Goal: Task Accomplishment & Management: Use online tool/utility

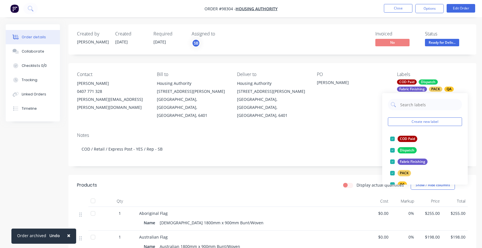
scroll to position [55, 0]
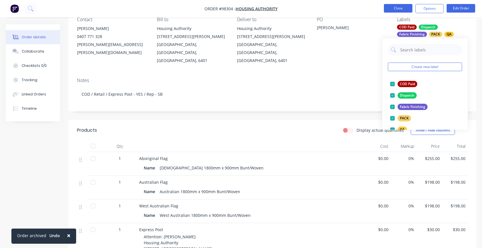
click at [400, 8] on button "Close" at bounding box center [398, 8] width 29 height 9
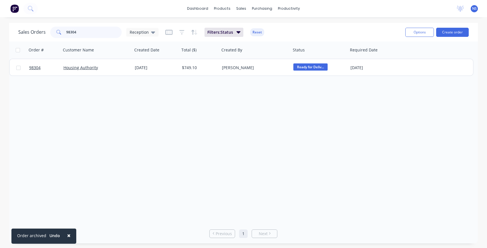
click at [94, 31] on input "98304" at bounding box center [94, 32] width 56 height 11
type input "9"
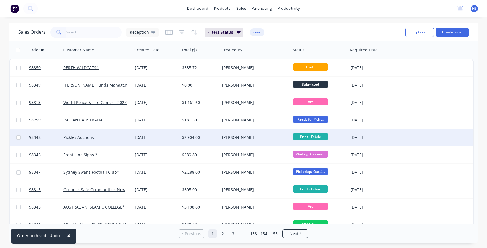
click at [115, 138] on div "Pickles Auctions" at bounding box center [94, 137] width 63 height 6
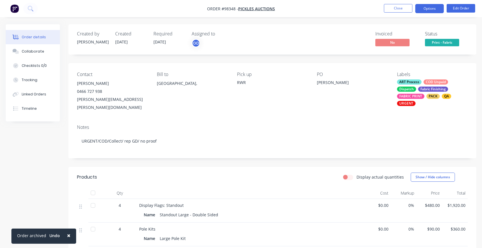
click at [429, 10] on button "Options" at bounding box center [430, 8] width 29 height 9
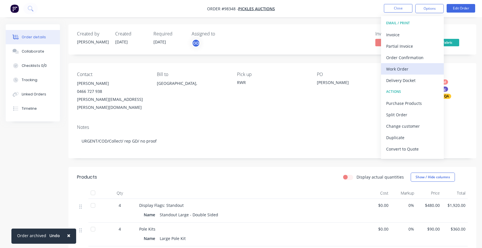
click at [401, 67] on div "Work Order" at bounding box center [413, 69] width 53 height 8
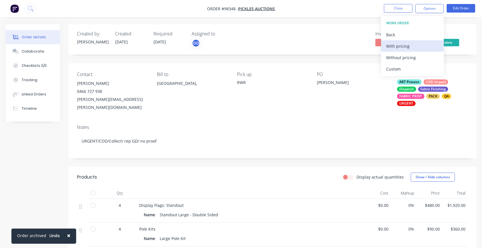
click at [398, 49] on div "With pricing" at bounding box center [413, 46] width 53 height 8
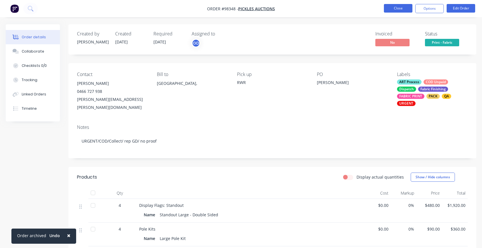
click at [393, 9] on button "Close" at bounding box center [398, 8] width 29 height 9
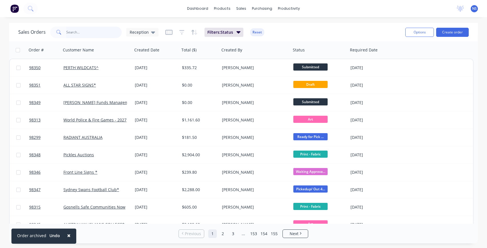
click at [101, 32] on input "text" at bounding box center [94, 32] width 56 height 11
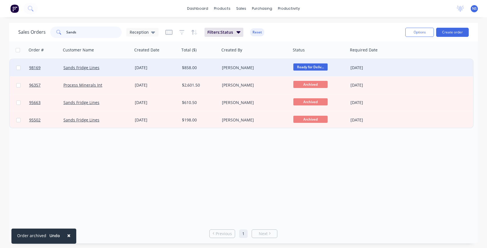
type input "Sands"
click at [117, 68] on div "Sands Fridge Lines" at bounding box center [94, 68] width 63 height 6
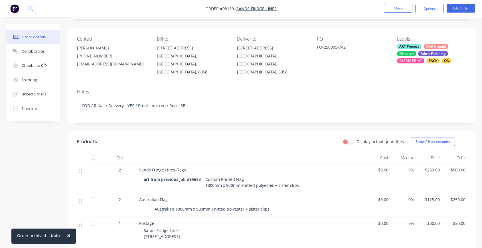
scroll to position [31, 0]
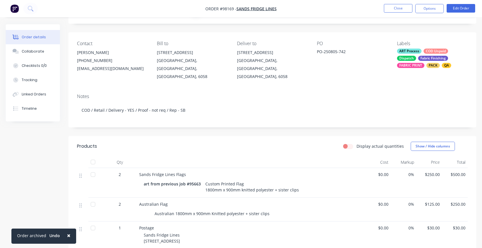
click at [416, 55] on div "ART Process COD Unpaid Dispatch Fabric Finishing FABRIC PRINT PACK QA" at bounding box center [432, 58] width 71 height 19
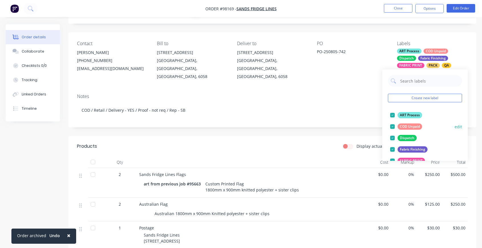
click at [393, 126] on div at bounding box center [392, 126] width 11 height 11
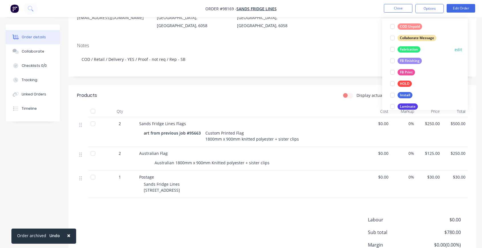
scroll to position [132, 0]
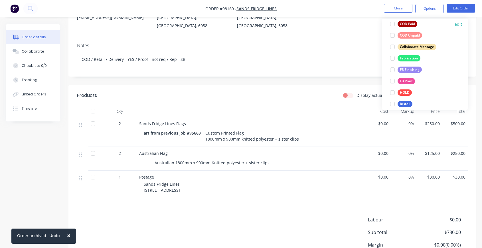
click at [393, 24] on div at bounding box center [392, 23] width 11 height 11
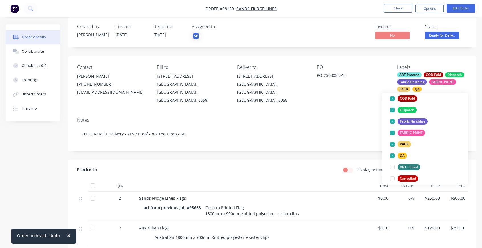
scroll to position [0, 0]
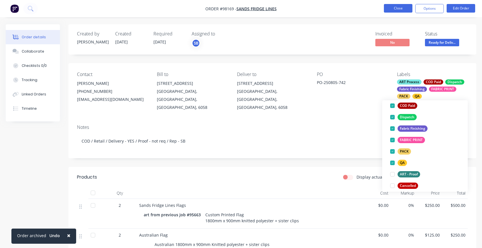
click at [398, 7] on button "Close" at bounding box center [398, 8] width 29 height 9
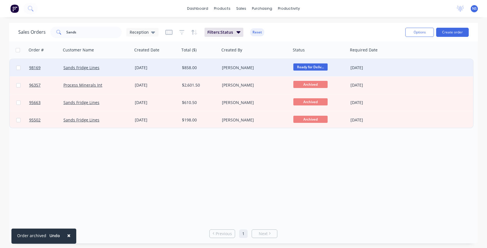
click at [121, 70] on div "Sands Fridge Lines" at bounding box center [94, 68] width 63 height 6
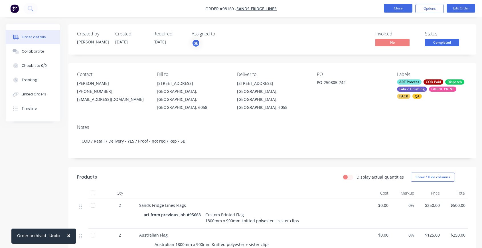
click at [395, 8] on button "Close" at bounding box center [398, 8] width 29 height 9
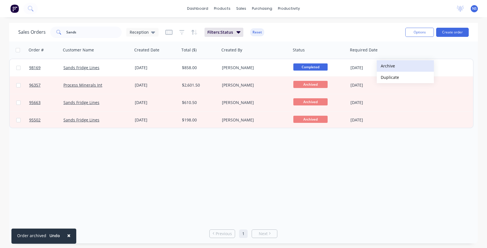
click at [393, 66] on button "Archive" at bounding box center [405, 65] width 57 height 11
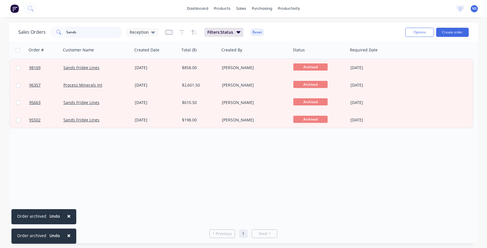
click at [91, 33] on input "Sands" at bounding box center [94, 32] width 56 height 11
drag, startPoint x: 91, startPoint y: 33, endPoint x: 67, endPoint y: 33, distance: 24.0
click at [67, 33] on input "Sands" at bounding box center [94, 32] width 56 height 11
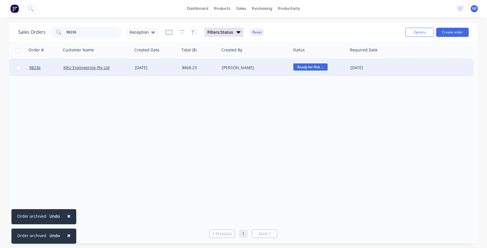
type input "98236"
click at [122, 70] on div "KRU Engineering Pty Ltd" at bounding box center [94, 68] width 63 height 6
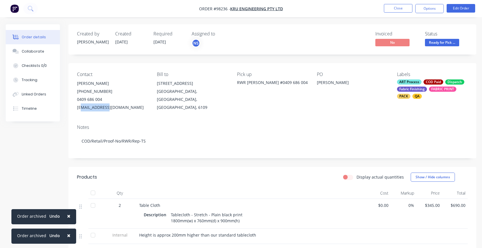
drag, startPoint x: 141, startPoint y: 108, endPoint x: 84, endPoint y: 110, distance: 56.8
click at [106, 109] on div "[EMAIL_ADDRESS][DOMAIN_NAME]" at bounding box center [112, 107] width 71 height 8
click at [76, 109] on div "Contact [PERSON_NAME] [PHONE_NUMBER] [EMAIL_ADDRESS][DOMAIN_NAME] Bill to [STRE…" at bounding box center [273, 91] width 408 height 57
drag, startPoint x: 76, startPoint y: 108, endPoint x: 133, endPoint y: 108, distance: 57.4
click at [141, 107] on div "Contact [PERSON_NAME] [PHONE_NUMBER] [EMAIL_ADDRESS][DOMAIN_NAME] Bill to [STRE…" at bounding box center [273, 91] width 408 height 57
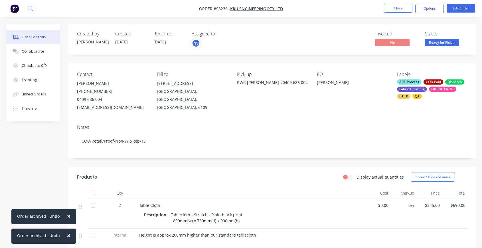
copy div "[EMAIL_ADDRESS][DOMAIN_NAME]"
click at [403, 7] on button "Close" at bounding box center [398, 8] width 29 height 9
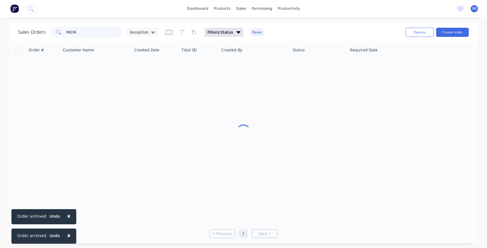
drag, startPoint x: 95, startPoint y: 32, endPoint x: 57, endPoint y: 30, distance: 38.0
click at [57, 30] on div "98236" at bounding box center [85, 32] width 71 height 11
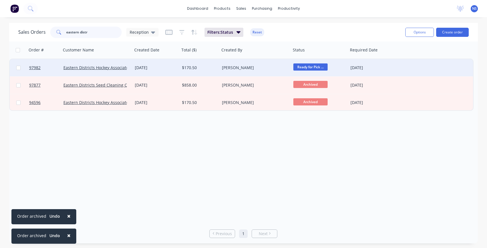
type input "eastern distr"
click at [169, 69] on div "[DATE]" at bounding box center [156, 68] width 43 height 6
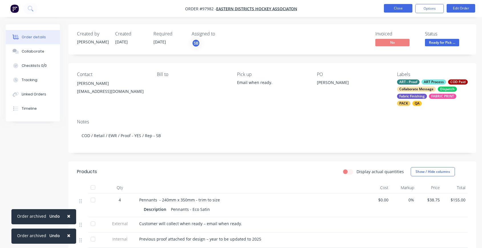
click at [396, 8] on button "Close" at bounding box center [398, 8] width 29 height 9
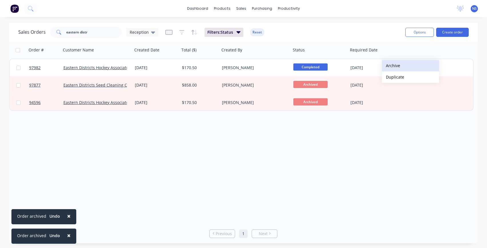
click at [393, 65] on button "Archive" at bounding box center [410, 65] width 57 height 11
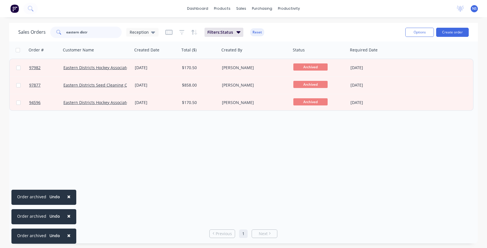
drag, startPoint x: 96, startPoint y: 31, endPoint x: 63, endPoint y: 29, distance: 33.2
click at [63, 29] on div "eastern distr" at bounding box center [85, 32] width 71 height 11
type input "98334"
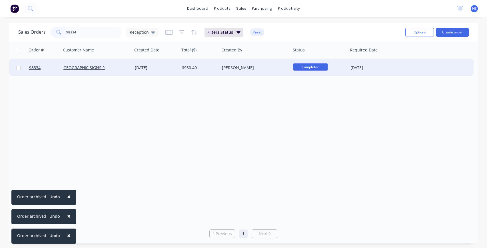
click at [117, 70] on div "GEOGRAPHIC SIGNS ^" at bounding box center [94, 68] width 63 height 6
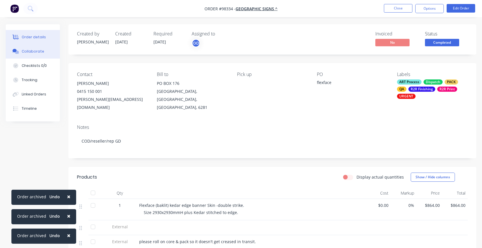
click at [40, 52] on div "Collaborate" at bounding box center [33, 51] width 23 height 5
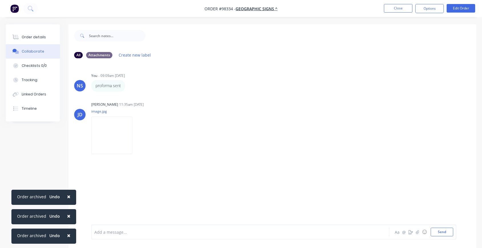
click at [67, 197] on span "×" at bounding box center [68, 196] width 3 height 8
click at [68, 216] on span "×" at bounding box center [68, 216] width 3 height 8
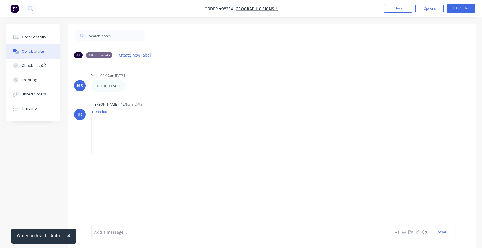
click at [67, 236] on span "×" at bounding box center [68, 235] width 3 height 8
click at [136, 231] on div at bounding box center [229, 232] width 269 height 6
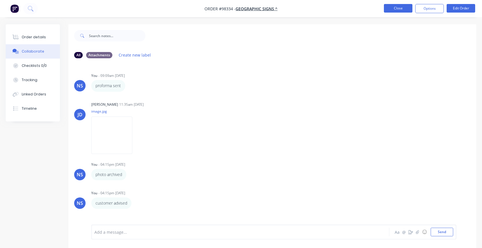
click at [399, 7] on button "Close" at bounding box center [398, 8] width 29 height 9
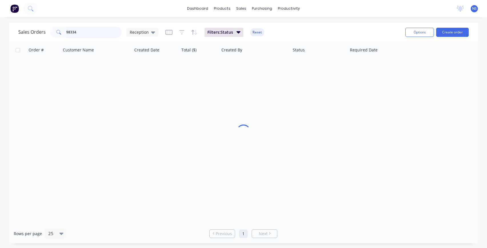
click at [93, 33] on input "98334" at bounding box center [94, 32] width 56 height 11
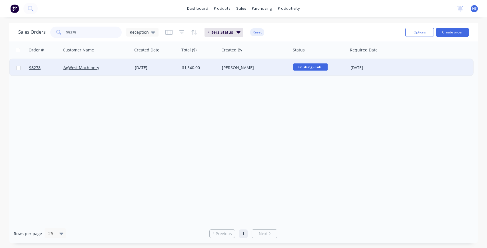
type input "98278"
click at [272, 70] on div "[PERSON_NAME]" at bounding box center [253, 68] width 63 height 6
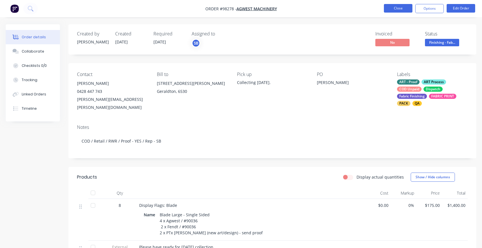
click at [399, 10] on button "Close" at bounding box center [398, 8] width 29 height 9
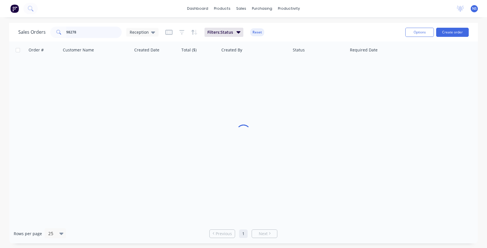
click at [84, 32] on input "98278" at bounding box center [94, 32] width 56 height 11
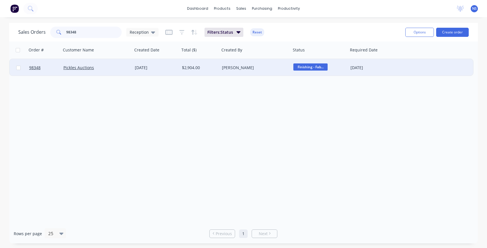
type input "98348"
click at [212, 71] on div "$2,904.00" at bounding box center [200, 67] width 40 height 17
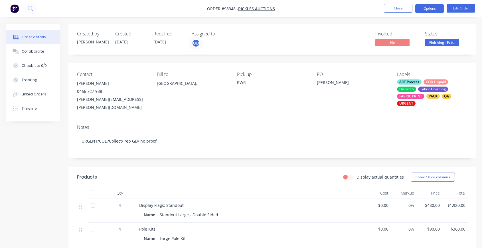
click at [427, 10] on button "Options" at bounding box center [430, 8] width 29 height 9
click at [321, 35] on div "Invoiced No Status Finishing - Fab..." at bounding box center [358, 39] width 219 height 17
drag, startPoint x: 75, startPoint y: 99, endPoint x: 136, endPoint y: 99, distance: 60.2
click at [142, 99] on div "Contact [PERSON_NAME] 0466 727 938 [PERSON_NAME][EMAIL_ADDRESS][PERSON_NAME][DO…" at bounding box center [273, 91] width 408 height 57
copy div "[PERSON_NAME][EMAIL_ADDRESS][PERSON_NAME][DOMAIN_NAME]"
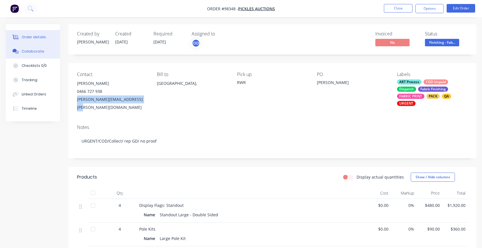
click at [37, 53] on div "Collaborate" at bounding box center [33, 51] width 23 height 5
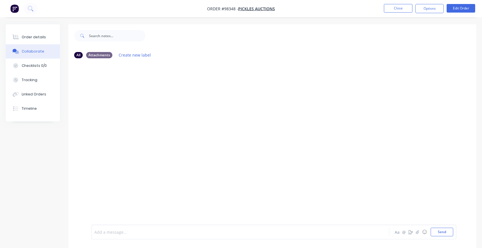
click at [126, 230] on div at bounding box center [229, 232] width 269 height 6
click at [392, 9] on button "Close" at bounding box center [398, 8] width 29 height 9
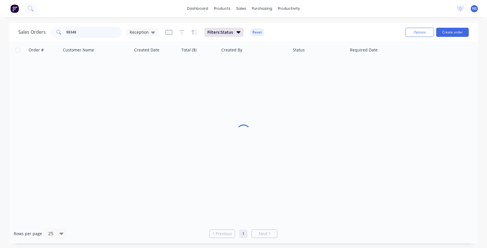
click at [87, 31] on input "98348" at bounding box center [94, 32] width 56 height 11
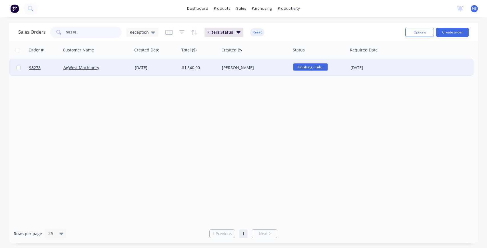
type input "98278"
click at [274, 70] on div "[PERSON_NAME]" at bounding box center [253, 68] width 63 height 6
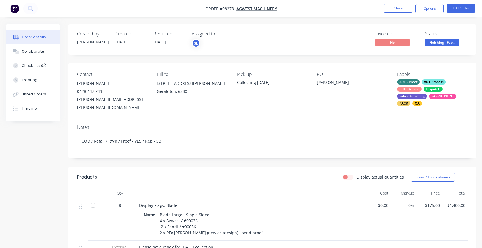
click at [421, 85] on div "ART - Proof ART Process COD Unpaid Dispatch Fabric Finishing FABRIC PRINT PACK …" at bounding box center [432, 92] width 71 height 27
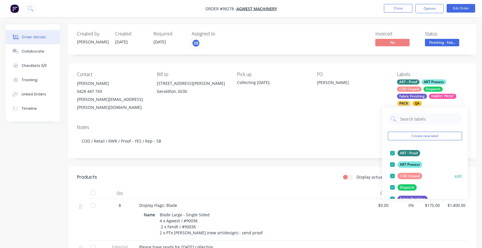
click at [394, 176] on div at bounding box center [392, 175] width 11 height 11
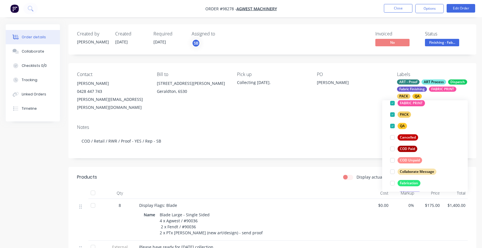
scroll to position [93, 0]
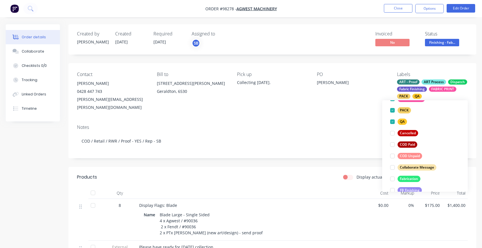
drag, startPoint x: 393, startPoint y: 145, endPoint x: 396, endPoint y: 143, distance: 3.7
click at [393, 145] on div at bounding box center [392, 144] width 11 height 11
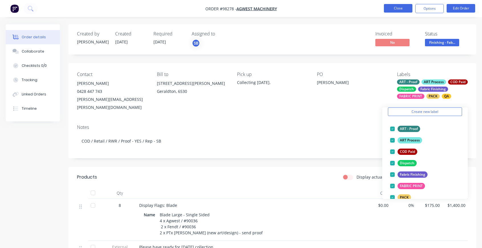
click at [398, 9] on button "Close" at bounding box center [398, 8] width 29 height 9
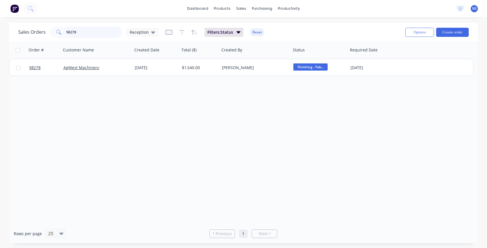
click at [83, 32] on input "98278" at bounding box center [94, 32] width 56 height 11
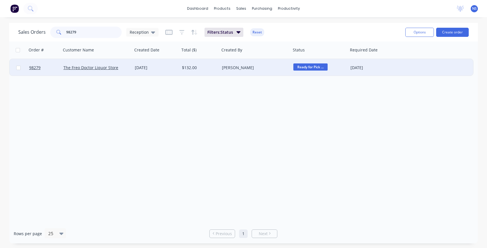
type input "98279"
click at [165, 68] on div "[DATE]" at bounding box center [156, 68] width 43 height 6
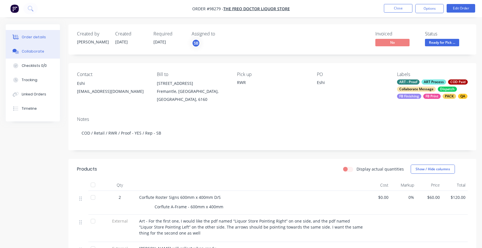
click at [33, 51] on div "Collaborate" at bounding box center [33, 51] width 23 height 5
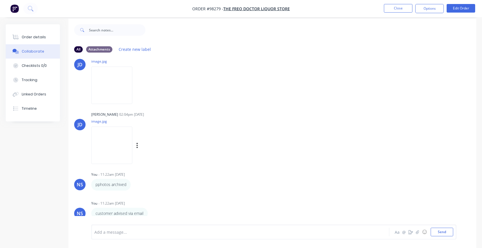
scroll to position [9, 0]
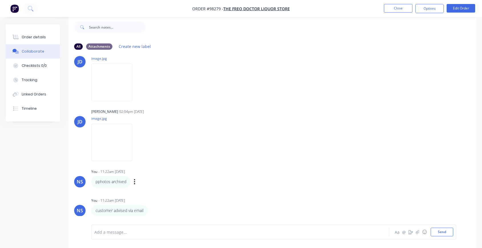
click at [97, 182] on p "pphotos archived" at bounding box center [111, 182] width 31 height 6
click at [137, 181] on div "pphotos archived Labels Edit Delete" at bounding box center [180, 181] width 178 height 11
click at [135, 182] on icon "button" at bounding box center [134, 181] width 1 height 5
click at [154, 192] on button "Edit" at bounding box center [156, 191] width 36 height 9
drag, startPoint x: 97, startPoint y: 232, endPoint x: 105, endPoint y: 230, distance: 8.5
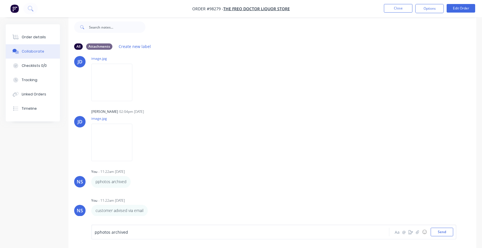
click at [97, 232] on span "pphotos archived" at bounding box center [111, 231] width 33 height 5
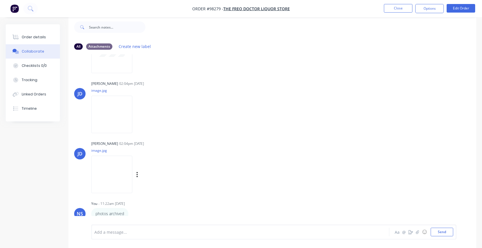
scroll to position [236, 0]
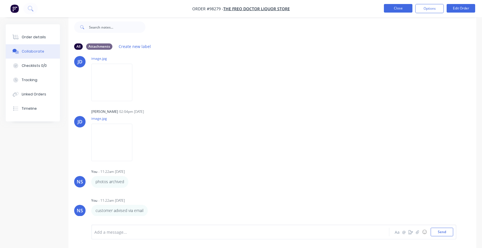
click at [399, 10] on button "Close" at bounding box center [398, 8] width 29 height 9
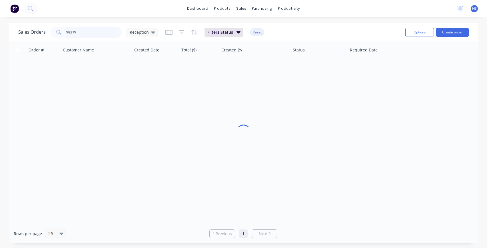
click at [106, 33] on input "98279" at bounding box center [94, 32] width 56 height 11
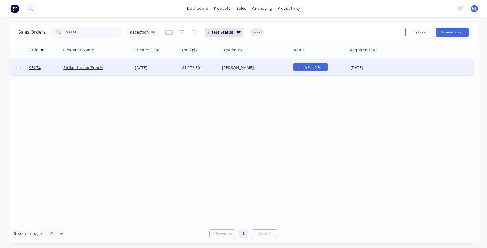
type input "98274"
click at [114, 69] on div "Striker Indoor Sports" at bounding box center [94, 68] width 63 height 6
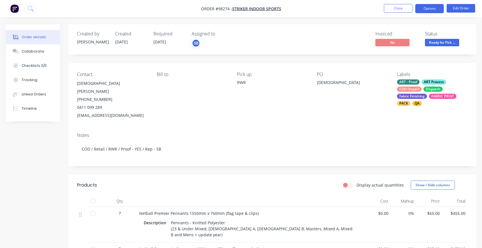
click at [428, 7] on button "Options" at bounding box center [430, 8] width 29 height 9
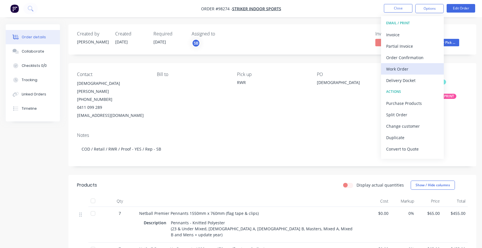
click at [405, 67] on div "Work Order" at bounding box center [413, 69] width 53 height 8
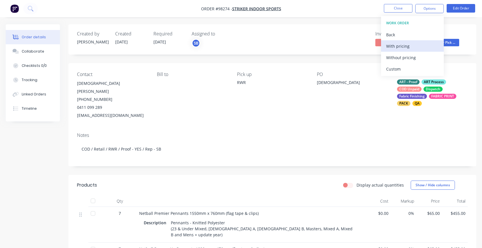
click at [401, 43] on div "With pricing" at bounding box center [413, 46] width 53 height 8
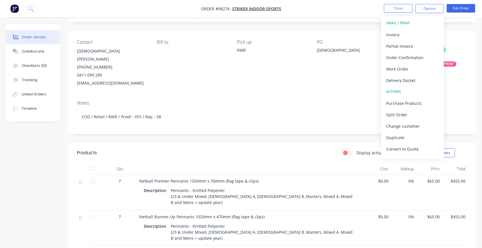
scroll to position [49, 0]
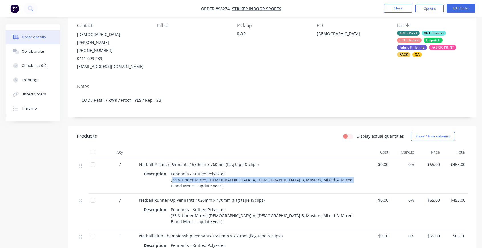
drag, startPoint x: 171, startPoint y: 172, endPoint x: 335, endPoint y: 173, distance: 163.6
click at [337, 173] on div "Pennants - Knitted Polyester (23 & Under Mixed, [DEMOGRAPHIC_DATA] A, [DEMOGRAP…" at bounding box center [264, 180] width 190 height 20
copy div "23 & Under Mixed, [DEMOGRAPHIC_DATA] A, [DEMOGRAPHIC_DATA] B, Masters, Mixed A,…"
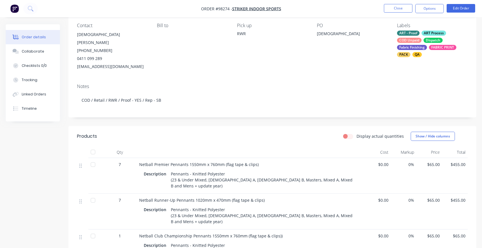
click at [169, 205] on div "Pennants - Knitted Polyester (23 & Under Mixed, [DEMOGRAPHIC_DATA] A, [DEMOGRAP…" at bounding box center [264, 215] width 190 height 20
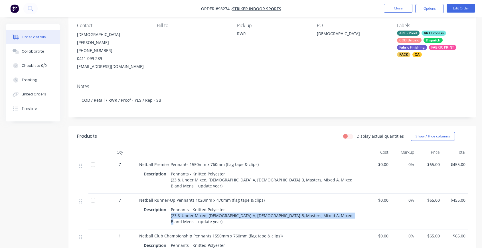
drag, startPoint x: 170, startPoint y: 202, endPoint x: 337, endPoint y: 204, distance: 167.3
click at [341, 205] on div "Description Pennants - Knitted Polyester (23 & Under Mixed, [DEMOGRAPHIC_DATA] …" at bounding box center [251, 215] width 215 height 20
copy div "(23 & Under Mixed, [DEMOGRAPHIC_DATA] A, [DEMOGRAPHIC_DATA] B, Masters, Mixed A…"
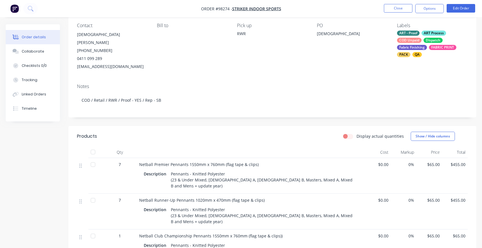
drag, startPoint x: 172, startPoint y: 230, endPoint x: 268, endPoint y: 230, distance: 95.9
click at [268, 241] on div "Pennants - Knitted Polyester (Update champion to ‘Inferno Flames’ + update year)" at bounding box center [221, 248] width 104 height 14
copy div "Update champion to ‘Inferno Flames’ + update year"
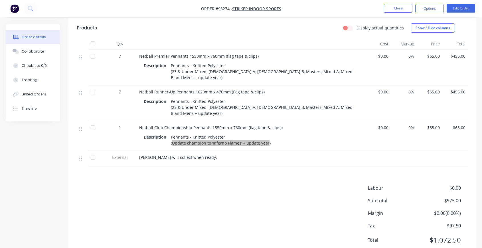
scroll to position [0, 0]
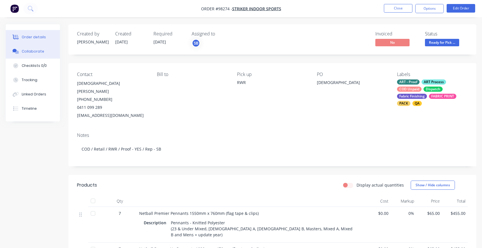
click at [37, 54] on button "Collaborate" at bounding box center [33, 51] width 54 height 14
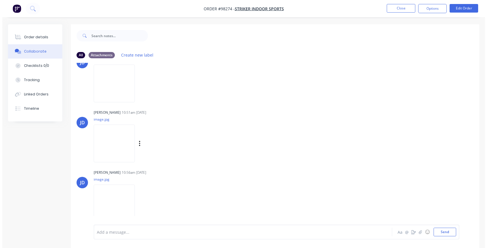
scroll to position [83, 0]
click at [103, 228] on div "Add a message..." at bounding box center [229, 232] width 270 height 9
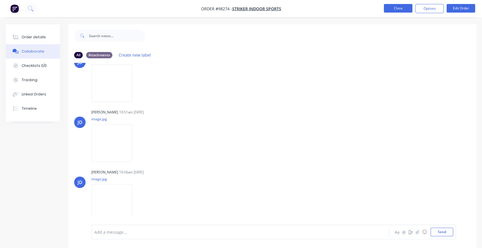
click at [396, 7] on button "Close" at bounding box center [398, 8] width 29 height 9
